Goal: Check status: Check status

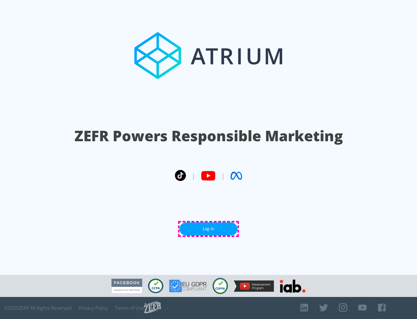
click at [209, 229] on link "Log In" at bounding box center [209, 228] width 58 height 13
